Goal: Task Accomplishment & Management: Complete application form

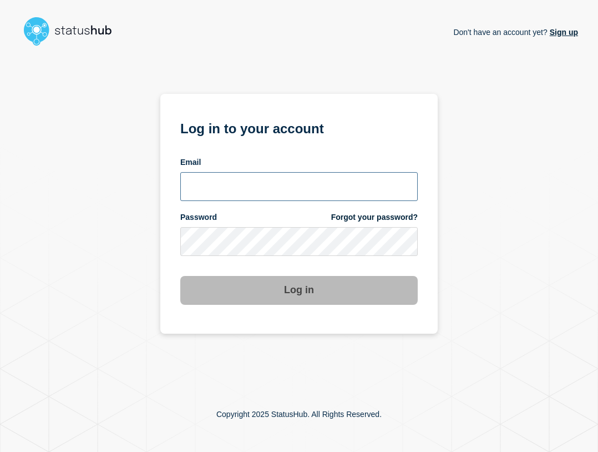
type input "[EMAIL_ADDRESS][PERSON_NAME][DOMAIN_NAME]"
click at [291, 188] on input "[EMAIL_ADDRESS][PERSON_NAME][DOMAIN_NAME]" at bounding box center [298, 186] width 237 height 29
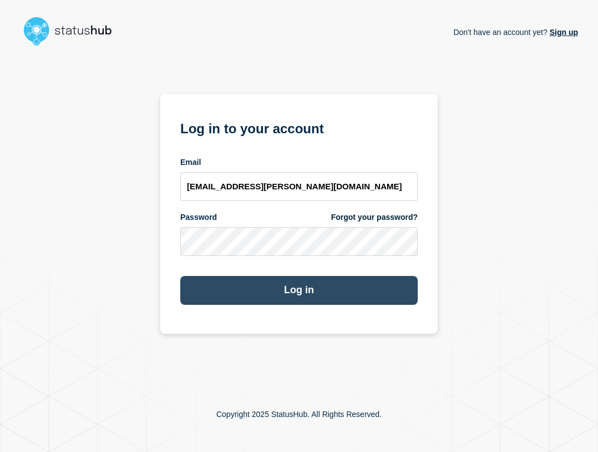
click at [309, 283] on button "Log in" at bounding box center [298, 290] width 237 height 29
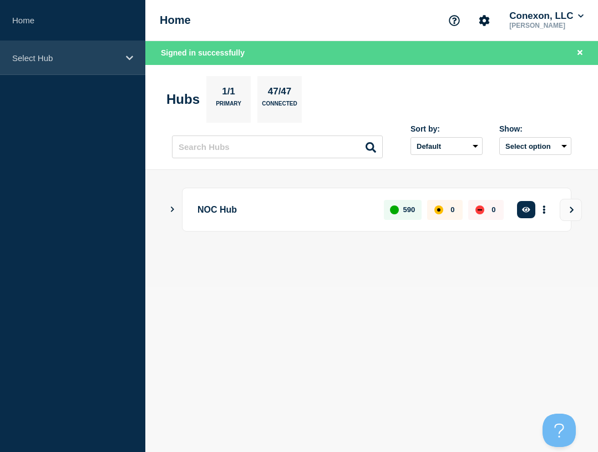
click at [89, 64] on div "Select Hub" at bounding box center [72, 58] width 145 height 34
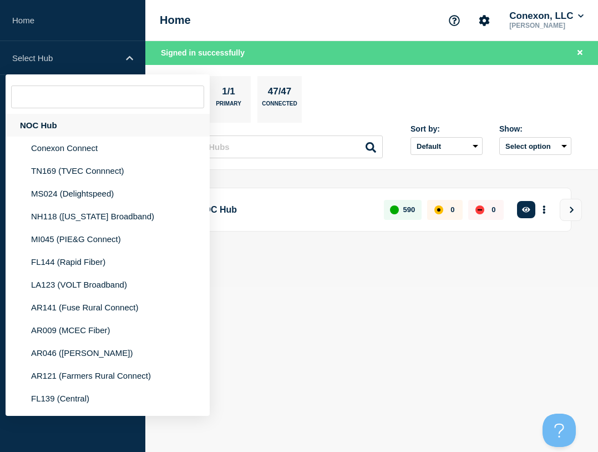
click at [90, 119] on div "NOC Hub" at bounding box center [108, 125] width 204 height 23
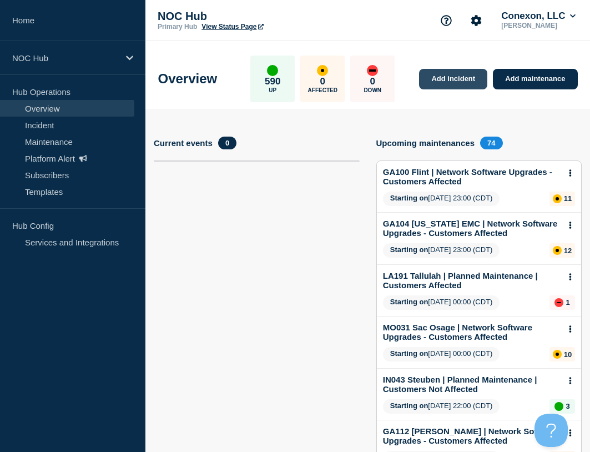
click at [457, 77] on link "Add incident" at bounding box center [453, 79] width 68 height 21
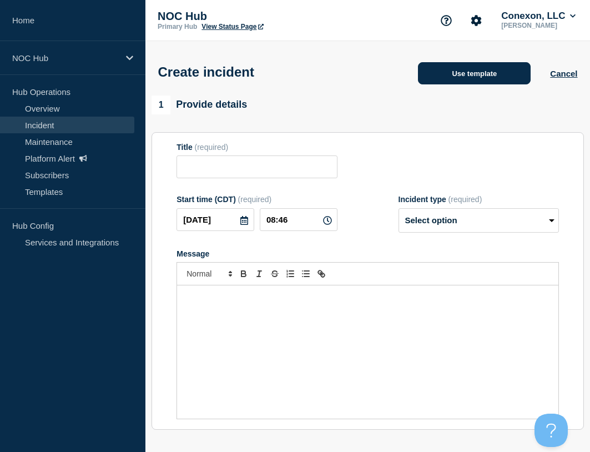
click at [445, 78] on button "Use template" at bounding box center [474, 73] width 113 height 22
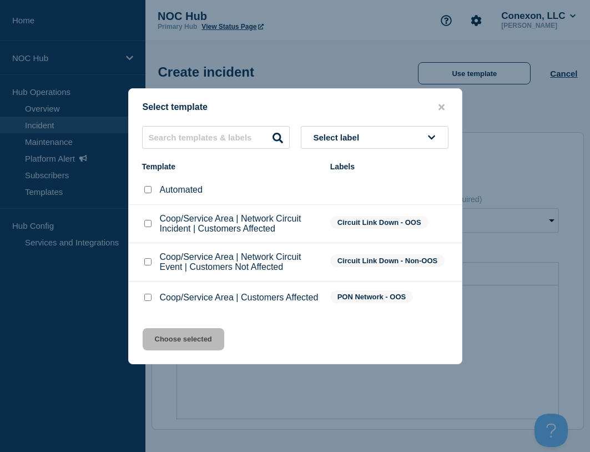
click at [147, 260] on input "Coop/Service Area | Network Circuit Event | Customers Not Affected checkbox" at bounding box center [147, 261] width 7 height 7
checkbox input "true"
click at [188, 345] on button "Choose selected" at bounding box center [184, 339] width 82 height 22
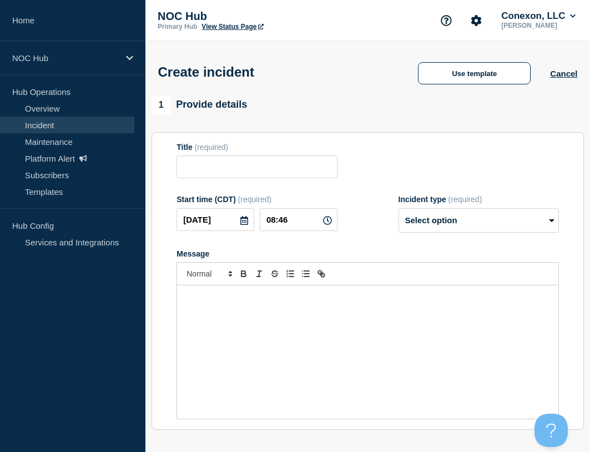
type input "Coop/Service Area | Network Circuit Event | Customers Not Affected"
select select "investigating"
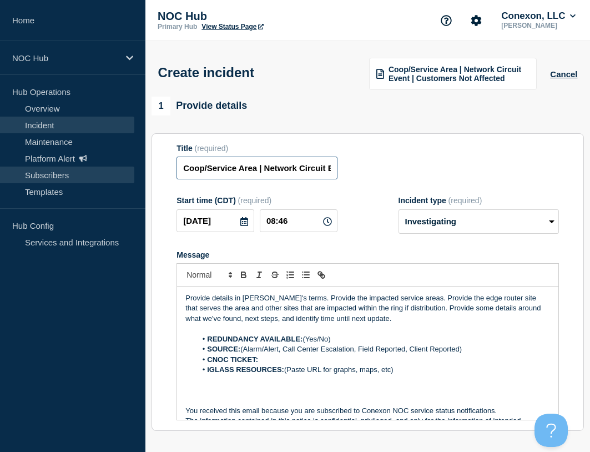
drag, startPoint x: 257, startPoint y: 171, endPoint x: 130, endPoint y: 169, distance: 127.1
click at [130, 169] on div "Home NOC Hub Hub Operations Overview Incident Maintenance Platform Alert Subscr…" at bounding box center [295, 388] width 590 height 776
type input "LA123 LogCabin | Network Circuit Event | Customers Not Affected"
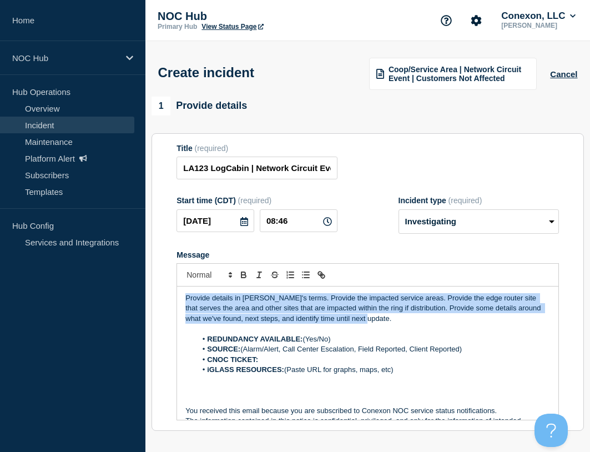
drag, startPoint x: 367, startPoint y: 317, endPoint x: 150, endPoint y: 268, distance: 222.4
click at [150, 269] on div "1 Provide details Title (required) LA123 LogCabin | Network Circuit Event | Cus…" at bounding box center [367, 414] width 444 height 635
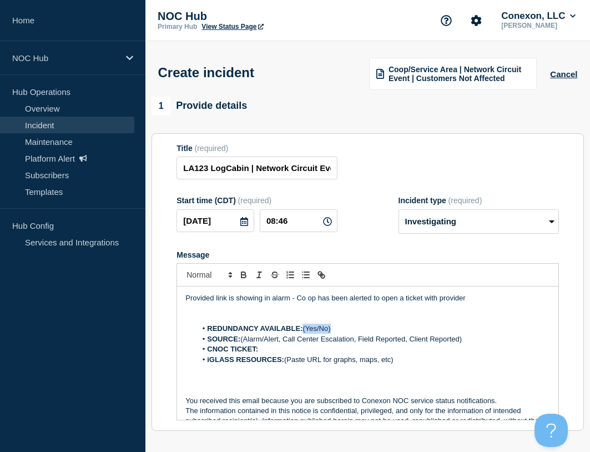
drag, startPoint x: 339, startPoint y: 327, endPoint x: 305, endPoint y: 327, distance: 33.8
click at [305, 327] on li "REDUNDANCY AVAILABLE: (Yes/No)" at bounding box center [372, 328] width 353 height 10
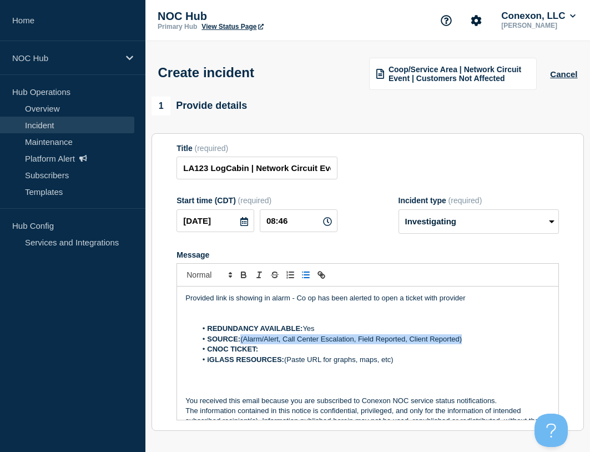
drag, startPoint x: 483, startPoint y: 337, endPoint x: 242, endPoint y: 337, distance: 240.8
click at [242, 337] on li "SOURCE: (Alarm/Alert, Call Center Escalation, Field Reported, Client Reported)" at bounding box center [372, 339] width 353 height 10
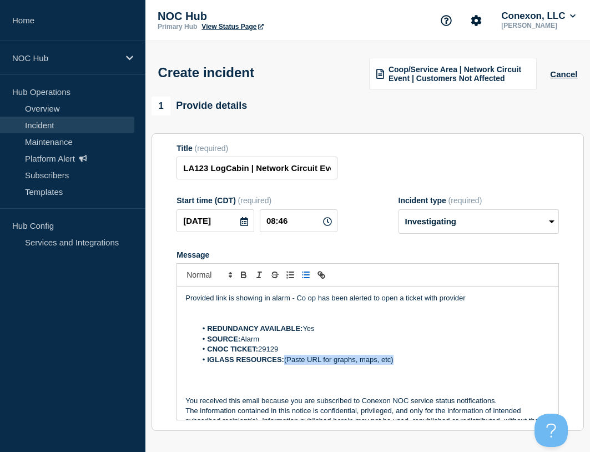
drag, startPoint x: 401, startPoint y: 361, endPoint x: 286, endPoint y: 363, distance: 114.9
click at [286, 363] on li "iGLASS RESOURCES: (Paste URL for graphs, maps, etc)" at bounding box center [372, 360] width 353 height 10
drag, startPoint x: 337, startPoint y: 361, endPoint x: 285, endPoint y: 365, distance: 52.3
click at [285, 365] on li "iGLASS RESOURCES: iGlass Graph" at bounding box center [372, 360] width 353 height 10
paste input "https://noc.iglass.net/jglass/network/availSummary/poll/1400725?cust=conexon"
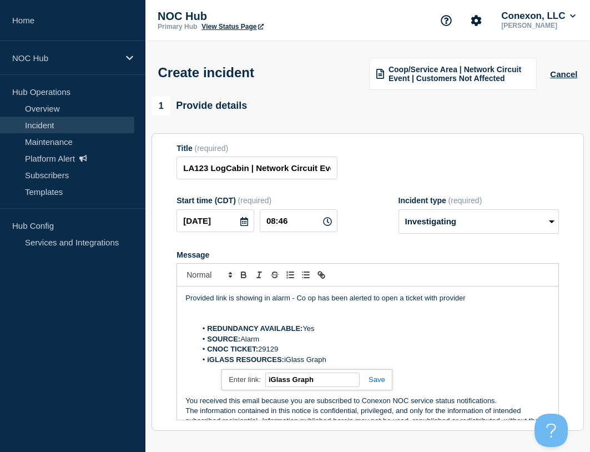
type input "https://noc.iglass.net/jglass/network/availSummary/poll/1400725?cust=conexon"
click at [368, 175] on div "Title (required) LA123 LogCabin | Network Circuit Event | Customers Not Affected" at bounding box center [367, 162] width 382 height 36
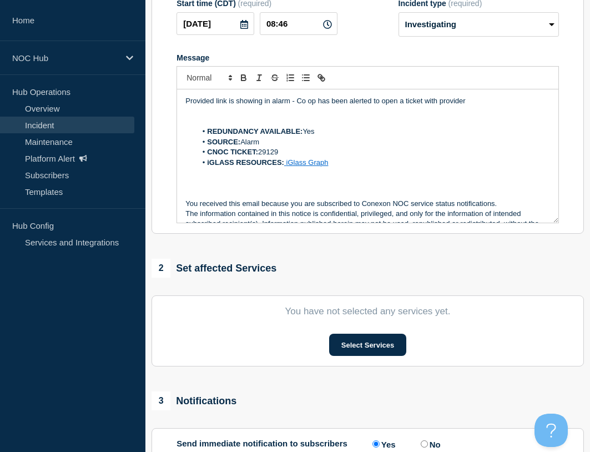
scroll to position [222, 0]
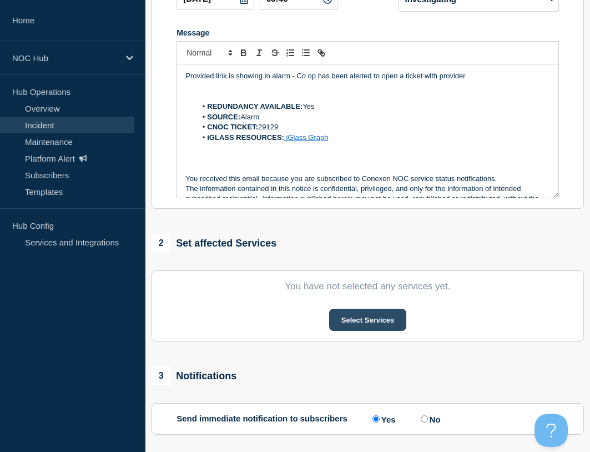
click at [363, 317] on button "Select Services" at bounding box center [367, 319] width 77 height 22
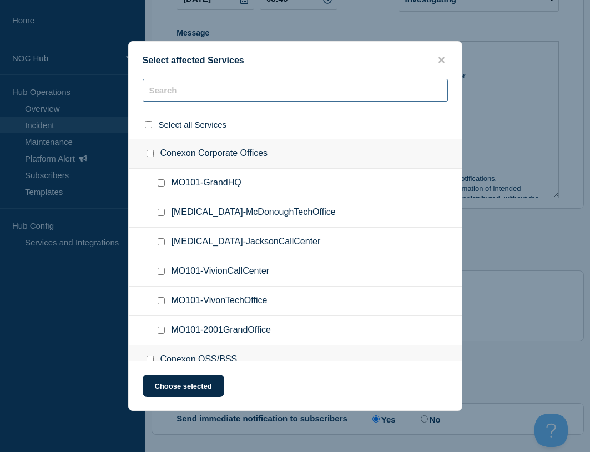
click at [201, 94] on input "text" at bounding box center [295, 90] width 305 height 23
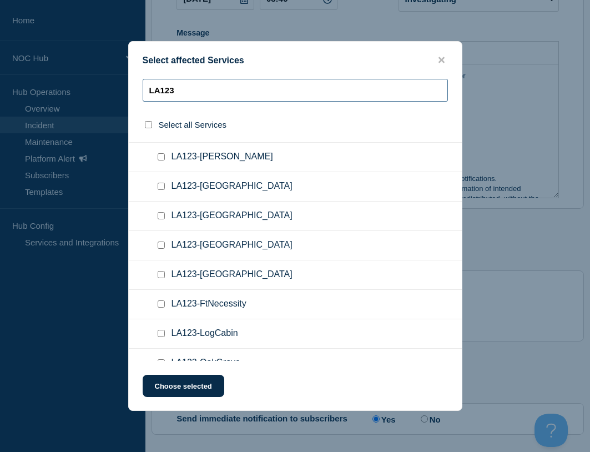
scroll to position [102, 0]
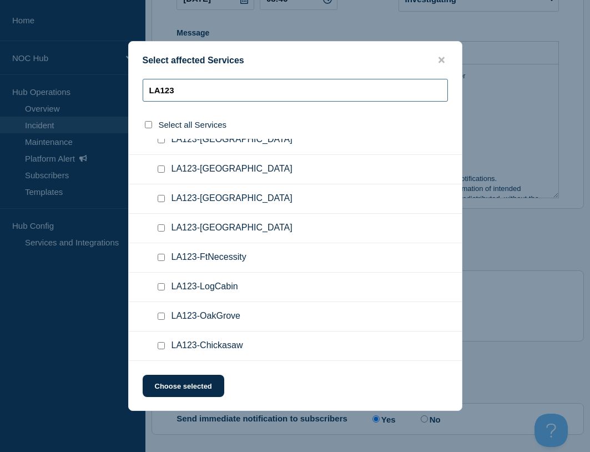
type input "LA123"
click at [161, 289] on input "LA123-LogCabin checkbox" at bounding box center [161, 286] width 7 height 7
checkbox input "true"
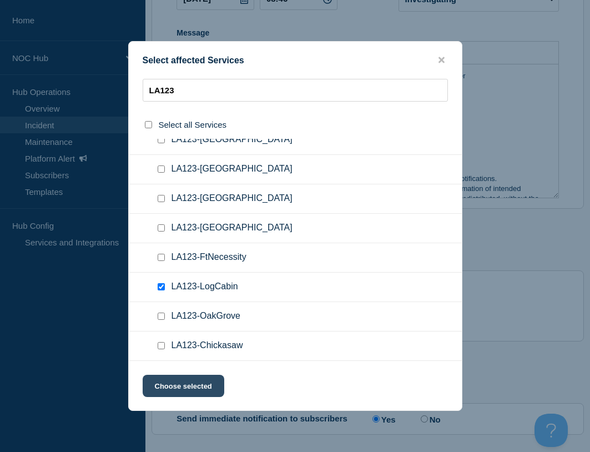
click at [200, 385] on button "Choose selected" at bounding box center [184, 386] width 82 height 22
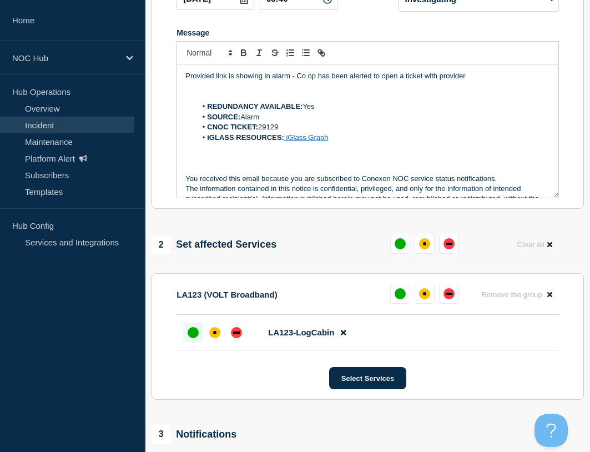
click at [192, 336] on div "up" at bounding box center [193, 332] width 11 height 11
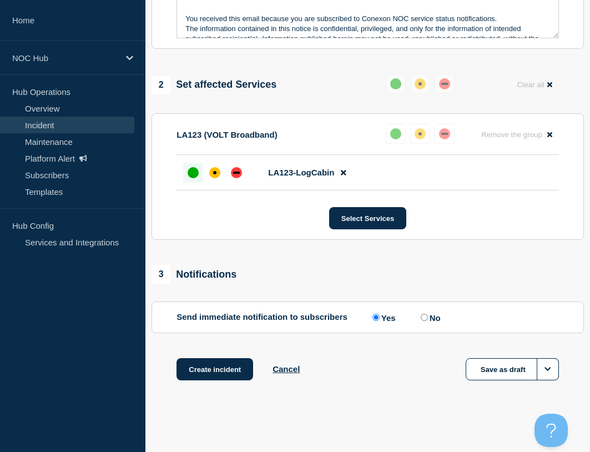
scroll to position [384, 0]
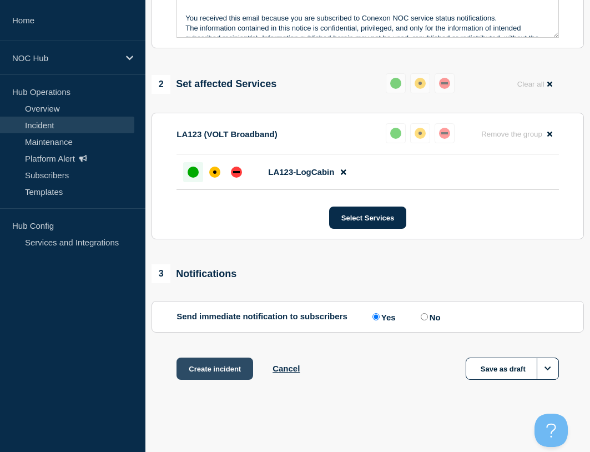
click at [214, 376] on button "Create incident" at bounding box center [214, 368] width 77 height 22
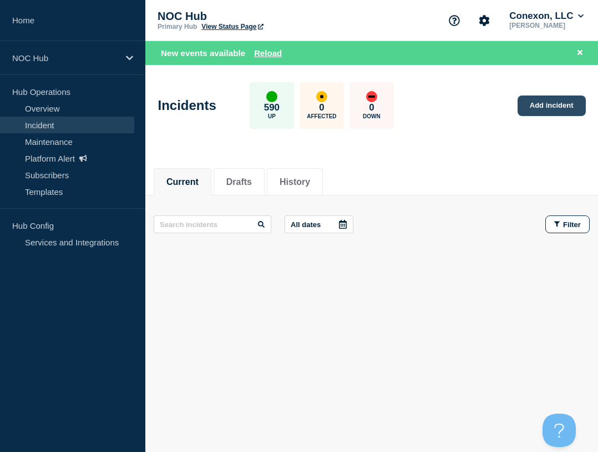
click at [552, 109] on link "Add incident" at bounding box center [552, 105] width 68 height 21
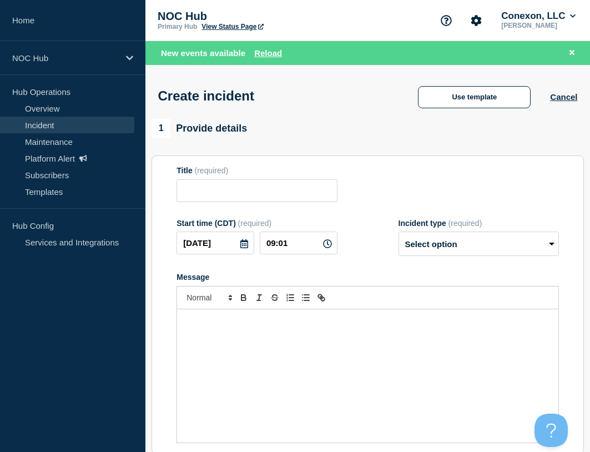
click at [476, 84] on div "Create incident Use template Cancel" at bounding box center [367, 92] width 444 height 54
click at [473, 95] on button "Use template" at bounding box center [474, 97] width 113 height 22
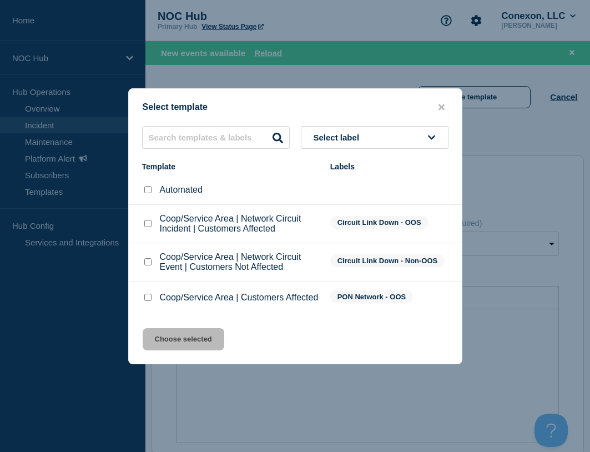
click at [143, 263] on div at bounding box center [147, 261] width 11 height 11
drag, startPoint x: 148, startPoint y: 262, endPoint x: 179, endPoint y: 322, distance: 67.7
click at [149, 261] on input "Coop/Service Area | Network Circuit Event | Customers Not Affected checkbox" at bounding box center [147, 261] width 7 height 7
checkbox input "true"
click at [199, 347] on button "Choose selected" at bounding box center [184, 339] width 82 height 22
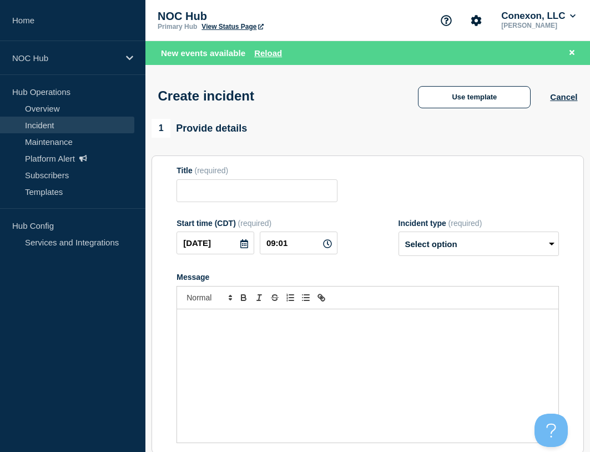
type input "Coop/Service Area | Network Circuit Event | Customers Not Affected"
select select "investigating"
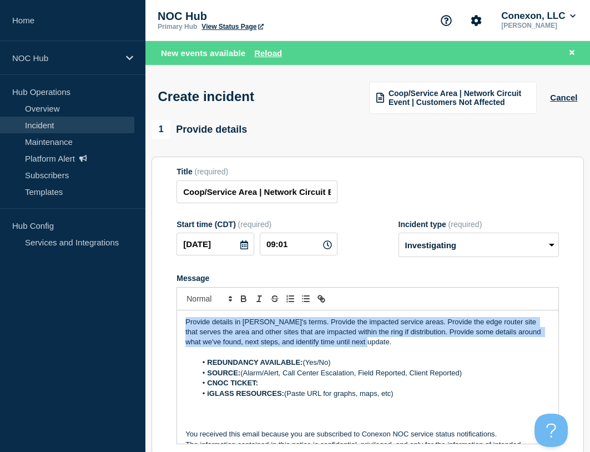
drag, startPoint x: 357, startPoint y: 346, endPoint x: 99, endPoint y: 323, distance: 258.4
click at [99, 323] on div "Home NOC Hub Hub Operations Overview Incident Maintenance Platform Alert Subscr…" at bounding box center [295, 400] width 590 height 800
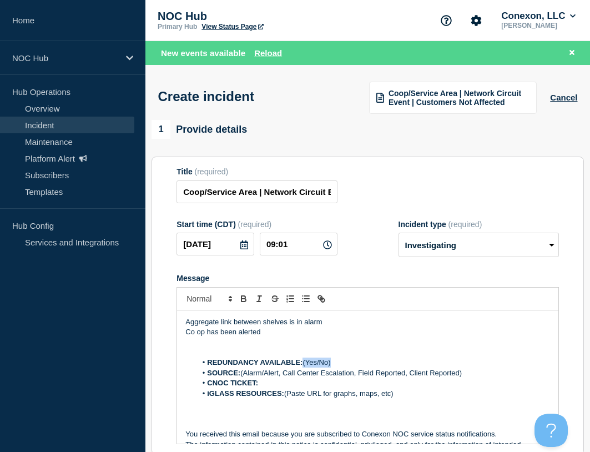
drag, startPoint x: 355, startPoint y: 362, endPoint x: 305, endPoint y: 363, distance: 49.9
click at [305, 363] on li "REDUNDANCY AVAILABLE: (Yes/No)" at bounding box center [372, 362] width 353 height 10
drag, startPoint x: 469, startPoint y: 372, endPoint x: 242, endPoint y: 376, distance: 226.4
click at [242, 376] on li "SOURCE: (Alarm/Alert, Call Center Escalation, Field Reported, Client Reported)" at bounding box center [372, 373] width 353 height 10
click at [266, 381] on li "CNOC TICKET:" at bounding box center [372, 383] width 353 height 10
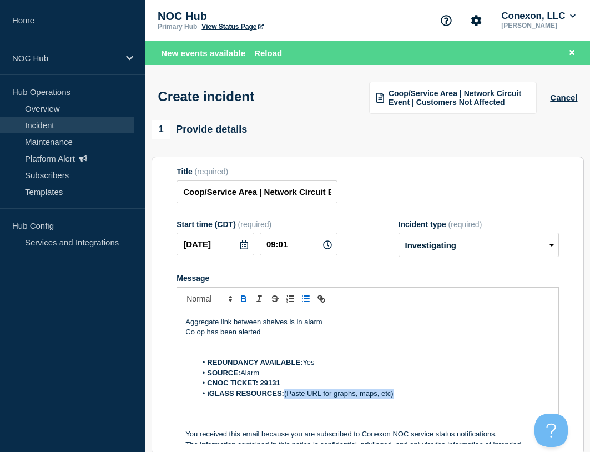
drag, startPoint x: 401, startPoint y: 393, endPoint x: 287, endPoint y: 389, distance: 114.3
click at [287, 389] on li "iGLASS RESOURCES: (Paste URL for graphs, maps, etc)" at bounding box center [372, 393] width 353 height 10
drag, startPoint x: 322, startPoint y: 396, endPoint x: 346, endPoint y: 396, distance: 24.4
click at [346, 396] on li "iGLASS RESOURCES: iglass graph" at bounding box center [372, 393] width 353 height 10
click at [345, 396] on li "iGLASS RESOURCES: iglass graph" at bounding box center [372, 393] width 353 height 10
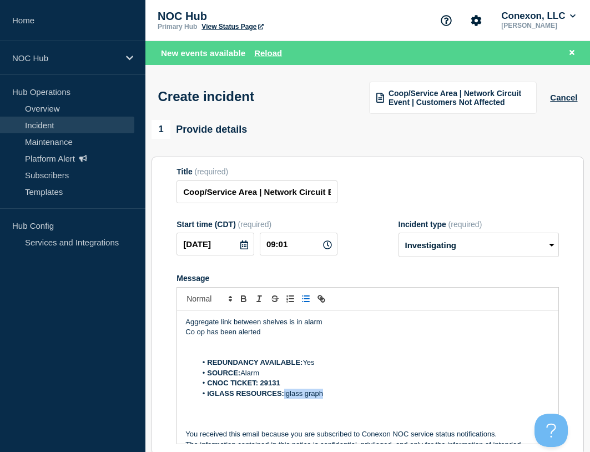
drag, startPoint x: 341, startPoint y: 396, endPoint x: 286, endPoint y: 396, distance: 54.9
click at [286, 396] on li "iGLASS RESOURCES: iglass graph" at bounding box center [372, 393] width 353 height 10
paste input "https://noc.iglass.net/jglass/network/availSummary/poll/54160?cust=conexon"
type input "https://noc.iglass.net/jglass/network/availSummary/poll/54160?cust=conexon"
drag, startPoint x: 257, startPoint y: 193, endPoint x: 134, endPoint y: 184, distance: 123.0
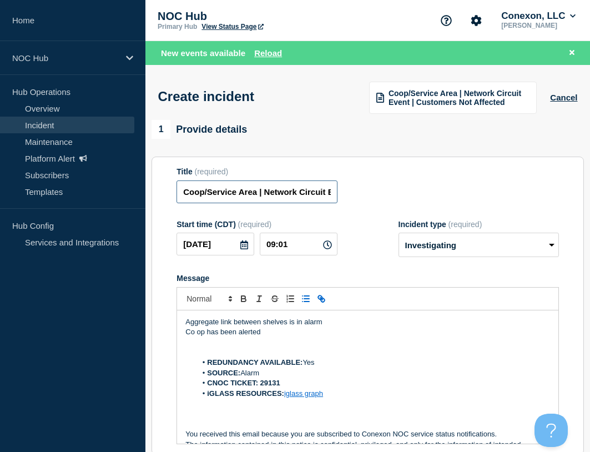
click at [136, 185] on div "Home NOC Hub Hub Operations Overview Incident Maintenance Platform Alert Subscr…" at bounding box center [295, 400] width 590 height 800
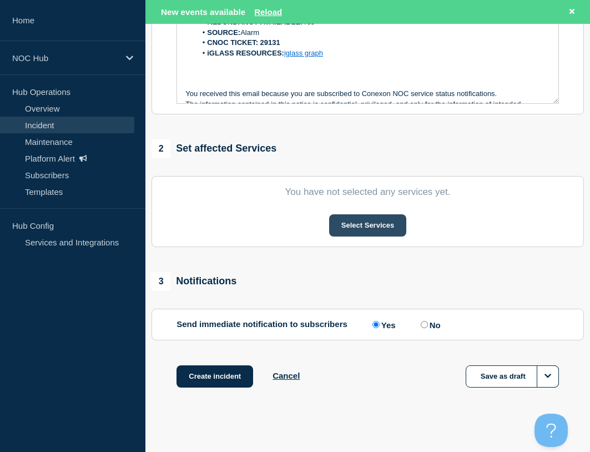
scroll to position [350, 0]
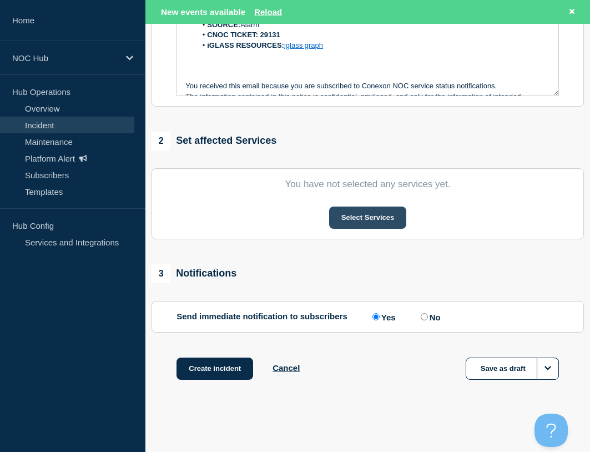
type input "SC016 Burke | Network Circuit Event | Customers Not Affected"
click at [376, 208] on button "Select Services" at bounding box center [367, 217] width 77 height 22
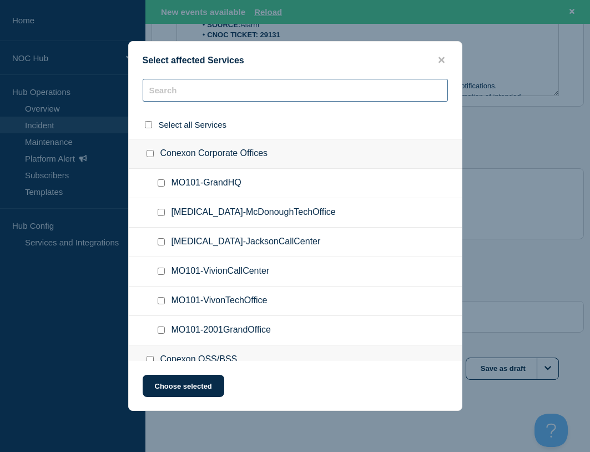
click at [205, 90] on input "text" at bounding box center [295, 90] width 305 height 23
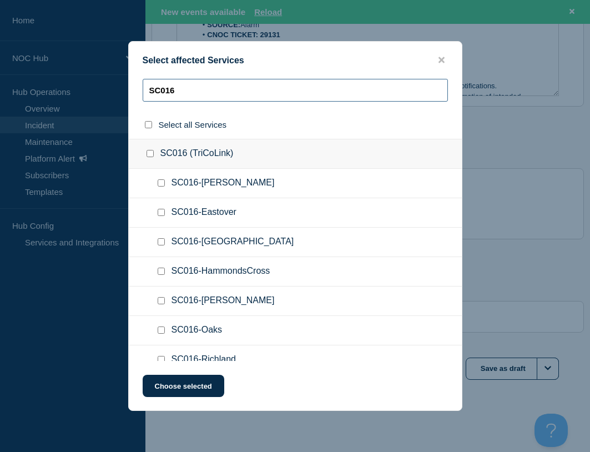
type input "SC016"
click at [161, 183] on input "SC016-Burke checkbox" at bounding box center [161, 182] width 7 height 7
checkbox input "true"
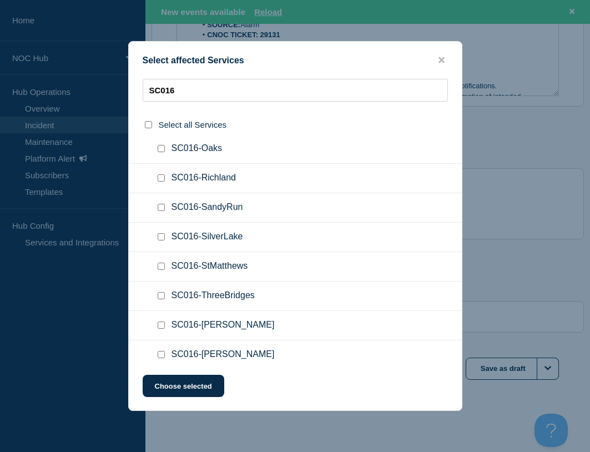
scroll to position [190, 0]
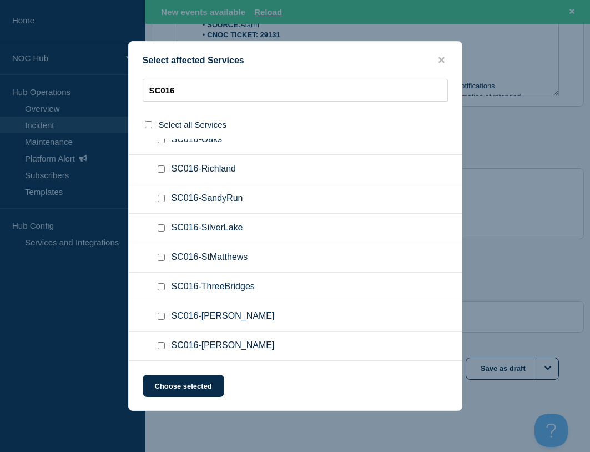
click at [163, 259] on input "SC016-StMatthews checkbox" at bounding box center [161, 257] width 7 height 7
checkbox input "true"
click at [195, 382] on button "Choose selected" at bounding box center [184, 386] width 82 height 22
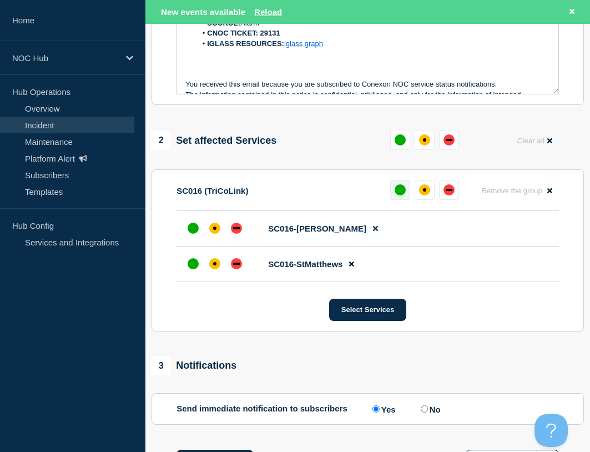
click at [396, 194] on div "up" at bounding box center [399, 189] width 11 height 11
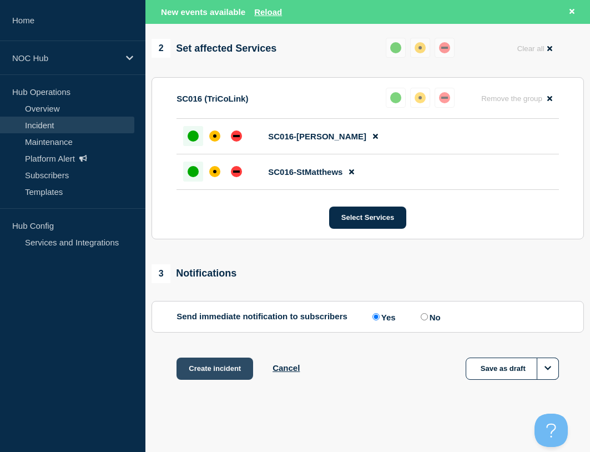
click at [213, 366] on button "Create incident" at bounding box center [214, 368] width 77 height 22
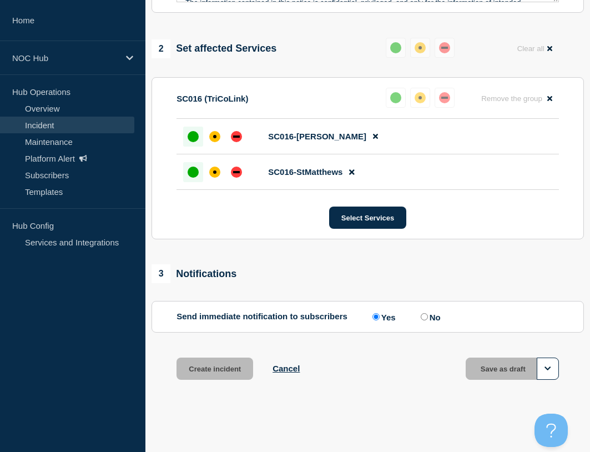
scroll to position [419, 0]
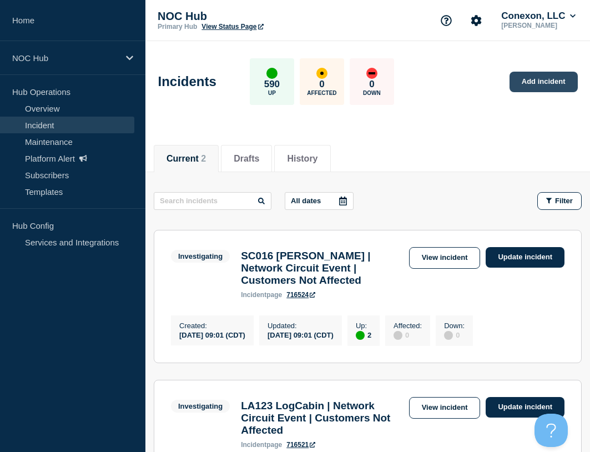
click at [529, 83] on link "Add incident" at bounding box center [543, 82] width 68 height 21
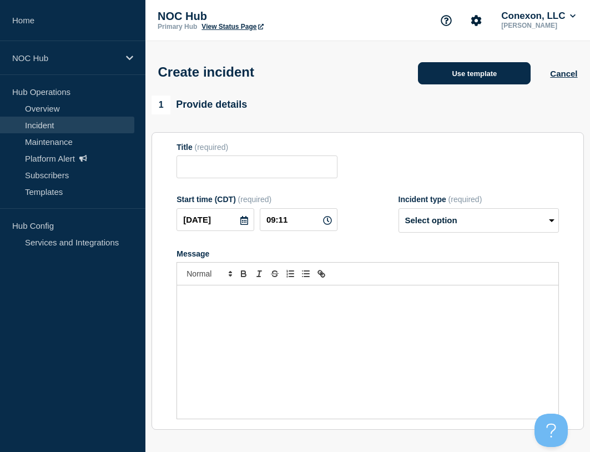
click at [429, 79] on button "Use template" at bounding box center [474, 73] width 113 height 22
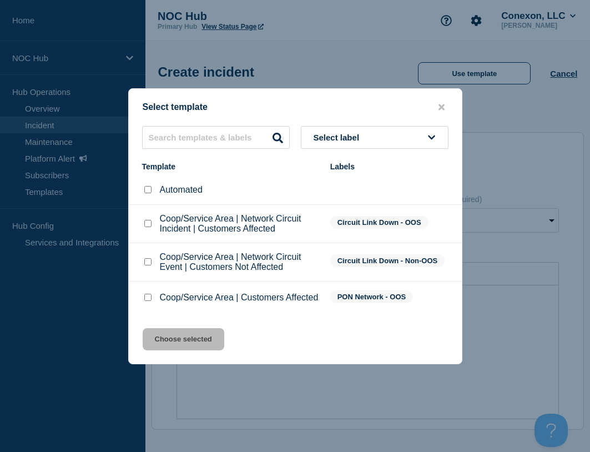
click at [146, 258] on input "Coop/Service Area | Network Circuit Event | Customers Not Affected checkbox" at bounding box center [147, 261] width 7 height 7
checkbox input "true"
click at [198, 346] on button "Choose selected" at bounding box center [184, 339] width 82 height 22
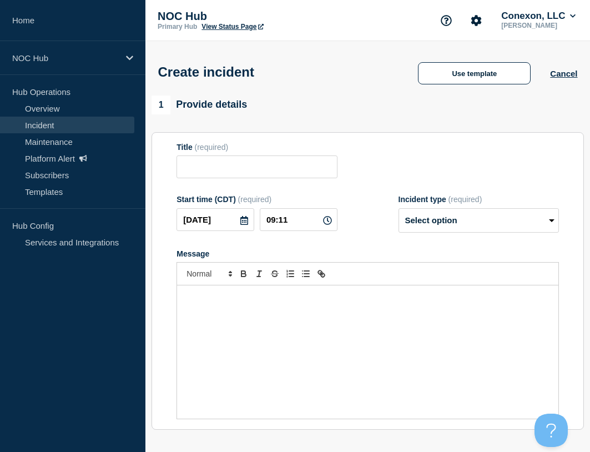
type input "Coop/Service Area | Network Circuit Event | Customers Not Affected"
select select "investigating"
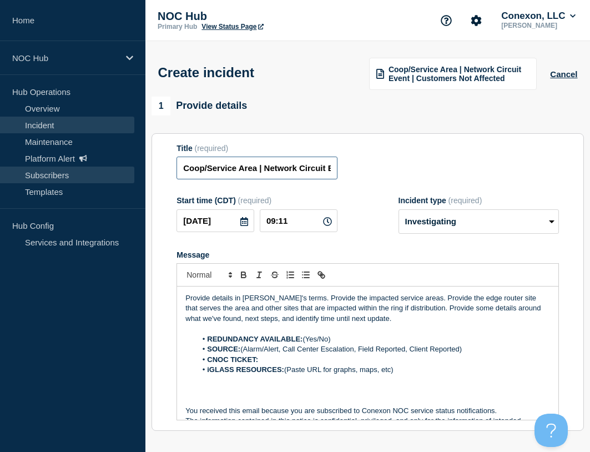
drag, startPoint x: 257, startPoint y: 172, endPoint x: 131, endPoint y: 170, distance: 126.0
click at [131, 170] on div "Home NOC Hub Hub Operations Overview Incident Maintenance Platform Alert Subscr…" at bounding box center [295, 388] width 590 height 776
type input "SC016 Matthews | Network Circuit Event | Customers Not Affected"
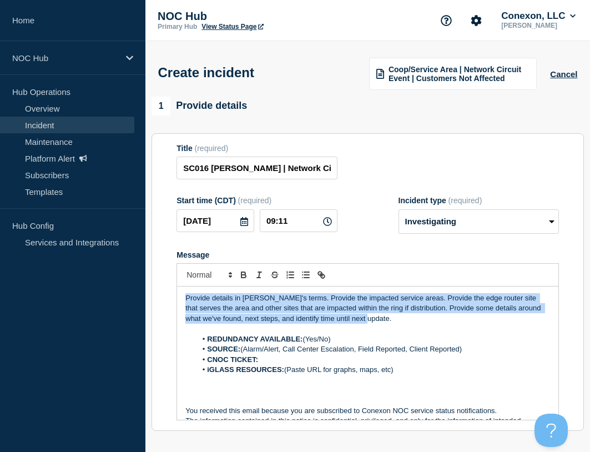
drag, startPoint x: 369, startPoint y: 325, endPoint x: 88, endPoint y: 257, distance: 288.7
click at [91, 260] on div "Home NOC Hub Hub Operations Overview Incident Maintenance Platform Alert Subscr…" at bounding box center [295, 388] width 590 height 776
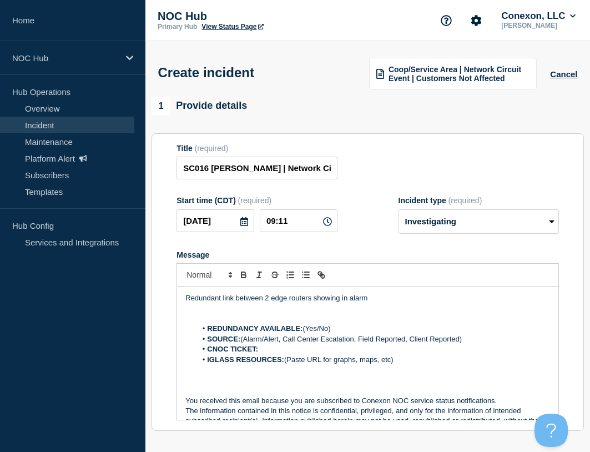
click at [375, 303] on p "Redundant link between 2 edge routers showing in alarm" at bounding box center [367, 298] width 365 height 10
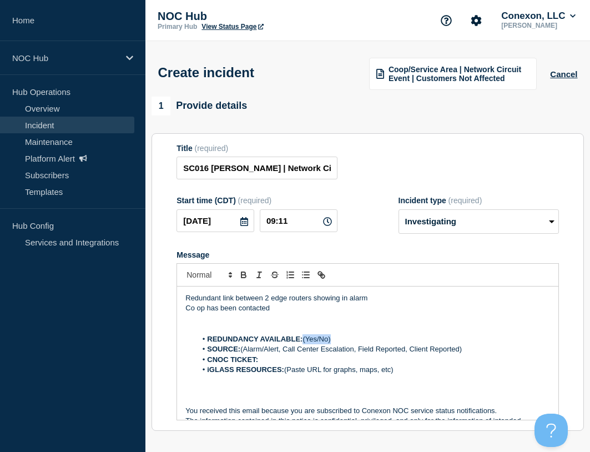
drag, startPoint x: 347, startPoint y: 338, endPoint x: 305, endPoint y: 339, distance: 42.2
click at [305, 339] on li "REDUNDANCY AVAILABLE: (Yes/No)" at bounding box center [372, 339] width 353 height 10
drag, startPoint x: 241, startPoint y: 351, endPoint x: 474, endPoint y: 348, distance: 232.5
click at [474, 348] on li "SOURCE: (Alarm/Alert, Call Center Escalation, Field Reported, Client Reported)" at bounding box center [372, 349] width 353 height 10
click at [274, 360] on li "CNOC TICKET: ﻿" at bounding box center [372, 360] width 353 height 10
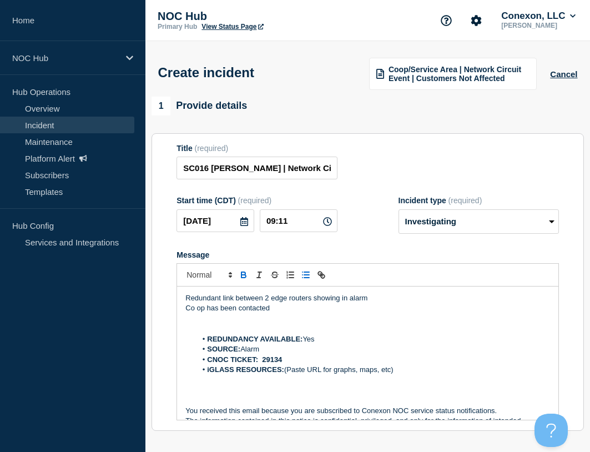
click at [275, 361] on strong "CNOC TICKET: 29134" at bounding box center [244, 359] width 75 height 8
click at [311, 358] on li "CNOC TICKET: 29134" at bounding box center [372, 360] width 353 height 10
drag, startPoint x: 398, startPoint y: 369, endPoint x: 286, endPoint y: 369, distance: 112.6
click at [286, 369] on li "iGLASS RESOURCES: (Paste URL for graphs, maps, etc)" at bounding box center [372, 370] width 353 height 10
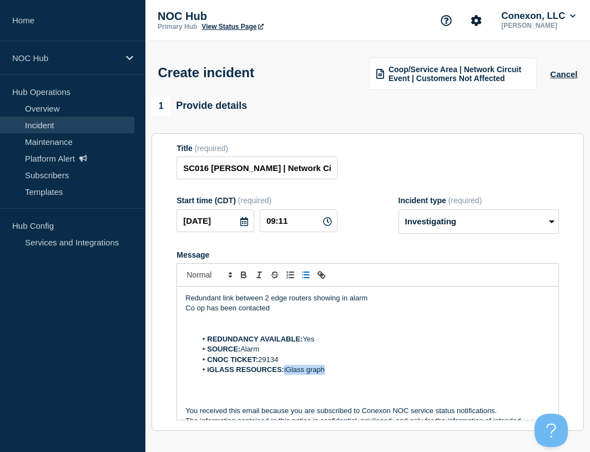
drag, startPoint x: 370, startPoint y: 371, endPoint x: 286, endPoint y: 372, distance: 83.8
click at [286, 372] on li "iGLASS RESOURCES: iGlass graph" at bounding box center [372, 370] width 353 height 10
paste input "https://noc.iglass.net/jglass/network/availSummary/poll/2700580?cust=conexon"
type input "https://noc.iglass.net/jglass/network/availSummary/poll/2700580?cust=conexon"
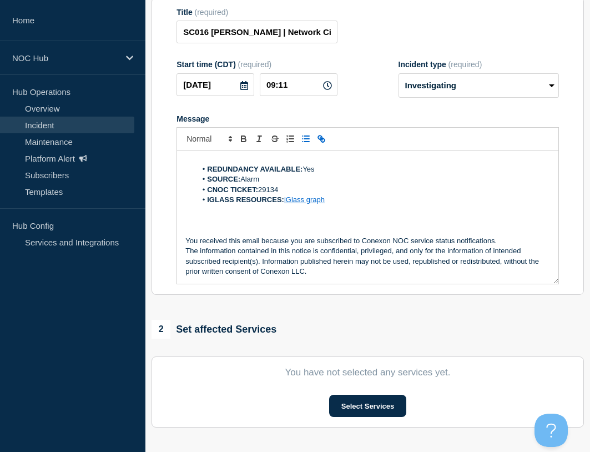
scroll to position [166, 0]
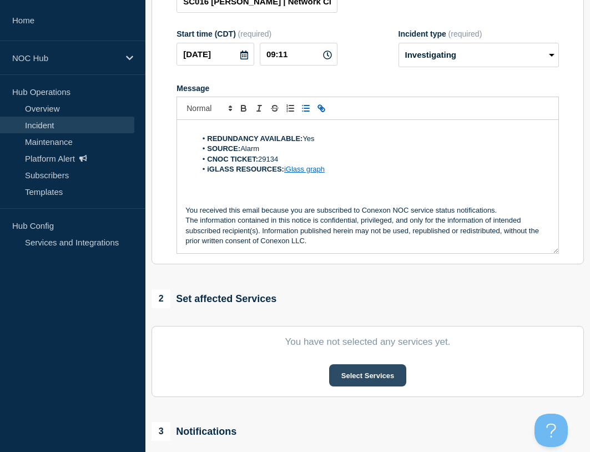
click at [348, 371] on button "Select Services" at bounding box center [367, 375] width 77 height 22
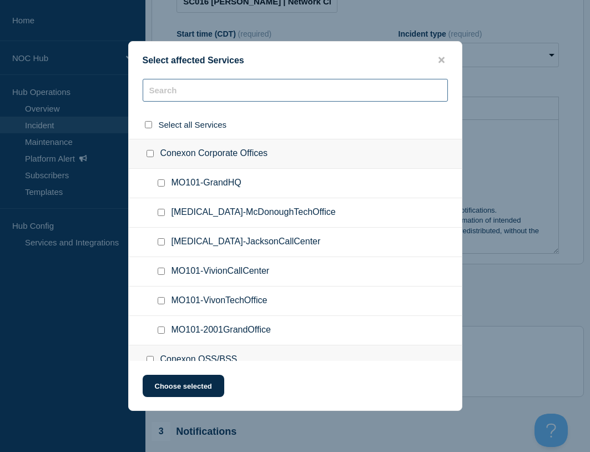
click at [220, 91] on input "text" at bounding box center [295, 90] width 305 height 23
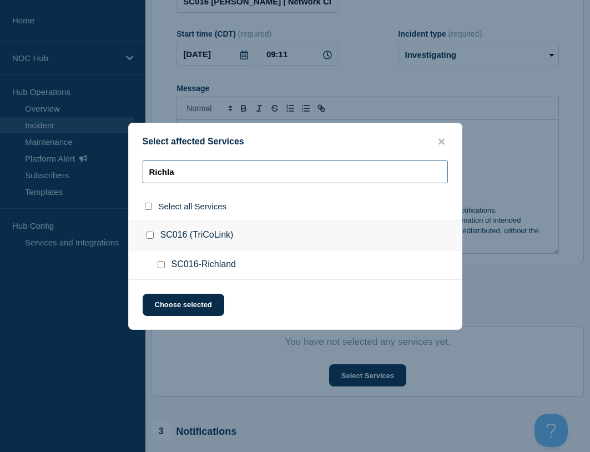
type input "Richla"
click at [161, 267] on input "SC016-Richland checkbox" at bounding box center [161, 264] width 7 height 7
checkbox input "true"
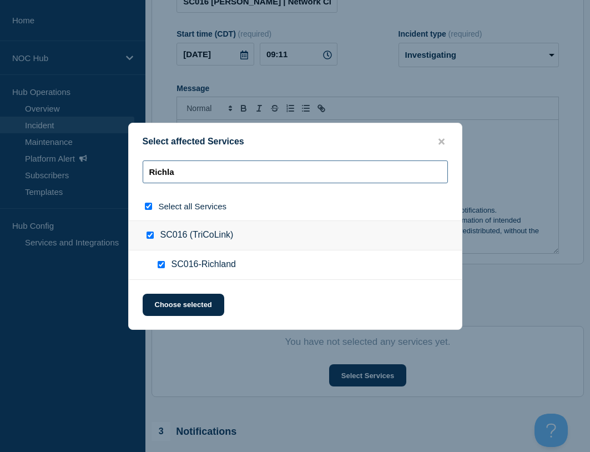
click at [192, 179] on input "Richla" at bounding box center [295, 171] width 305 height 23
type input "Ma"
checkbox input "false"
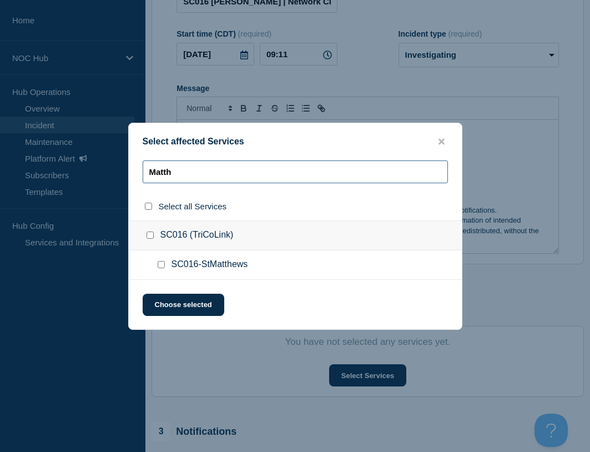
type input "Matth"
click at [159, 267] on input "SC016-StMatthews checkbox" at bounding box center [161, 264] width 7 height 7
checkbox input "true"
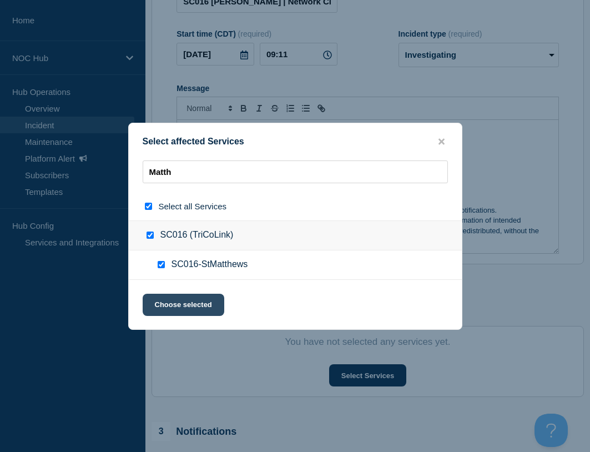
checkbox input "true"
click at [178, 299] on button "Choose selected" at bounding box center [184, 305] width 82 height 22
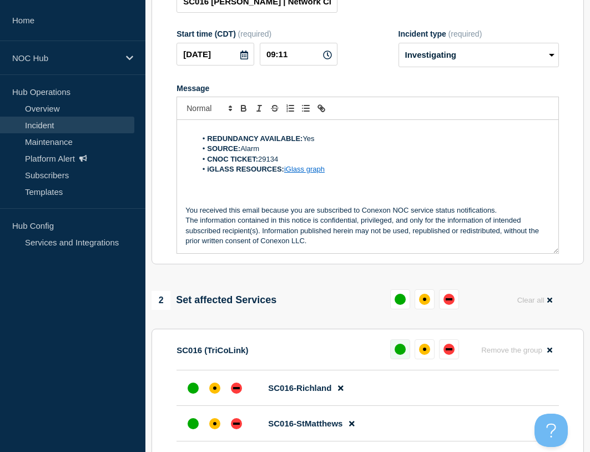
click at [402, 347] on div "up" at bounding box center [399, 348] width 11 height 11
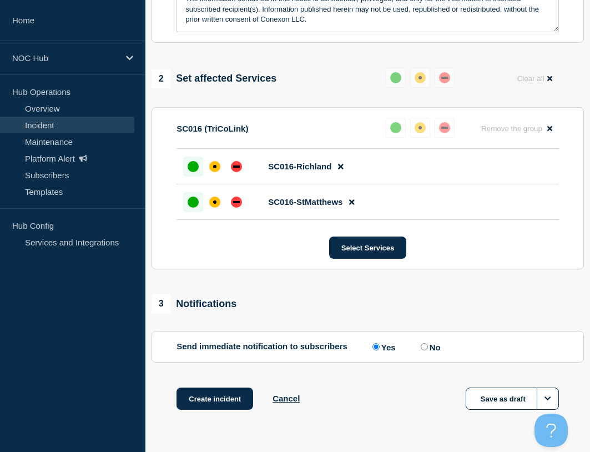
scroll to position [388, 0]
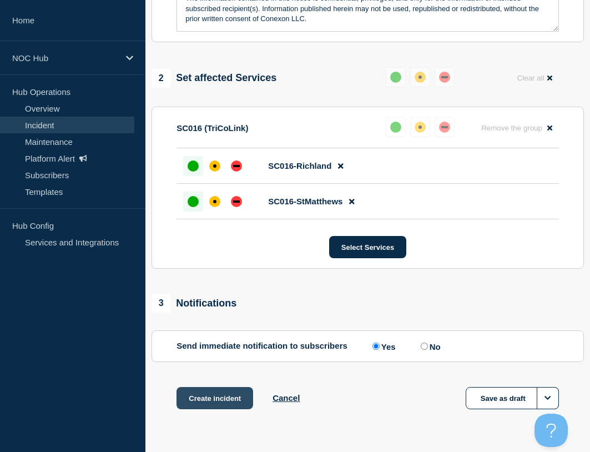
click at [236, 396] on button "Create incident" at bounding box center [214, 398] width 77 height 22
